Goal: Navigation & Orientation: Go to known website

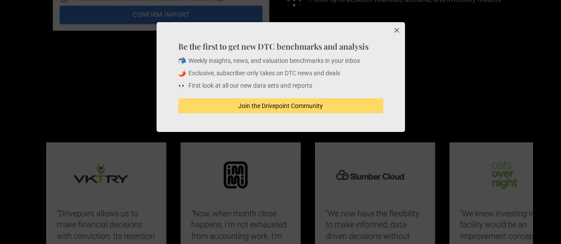
scroll to position [2323, 0]
click at [393, 30] on button "Close" at bounding box center [396, 31] width 18 height 18
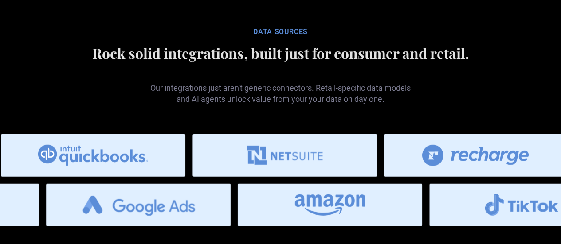
scroll to position [2767, 0]
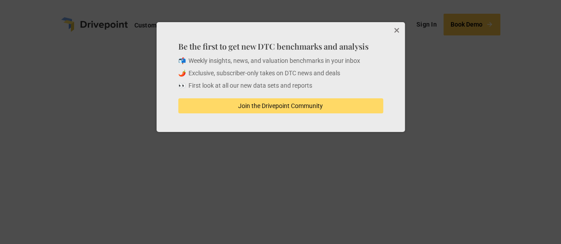
click at [390, 29] on button "Close" at bounding box center [396, 31] width 18 height 18
click at [389, 31] on button "Close" at bounding box center [396, 31] width 18 height 18
